Goal: Check status

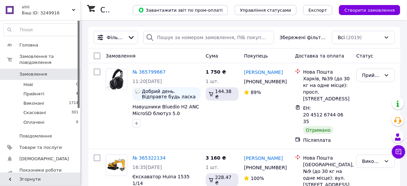
click at [67, 20] on div "Головна Замовлення та повідомлення Замовлення 0 Нові 0 Прийняті 4 Виконані 1714…" at bounding box center [41, 97] width 82 height 155
